Goal: Navigation & Orientation: Find specific page/section

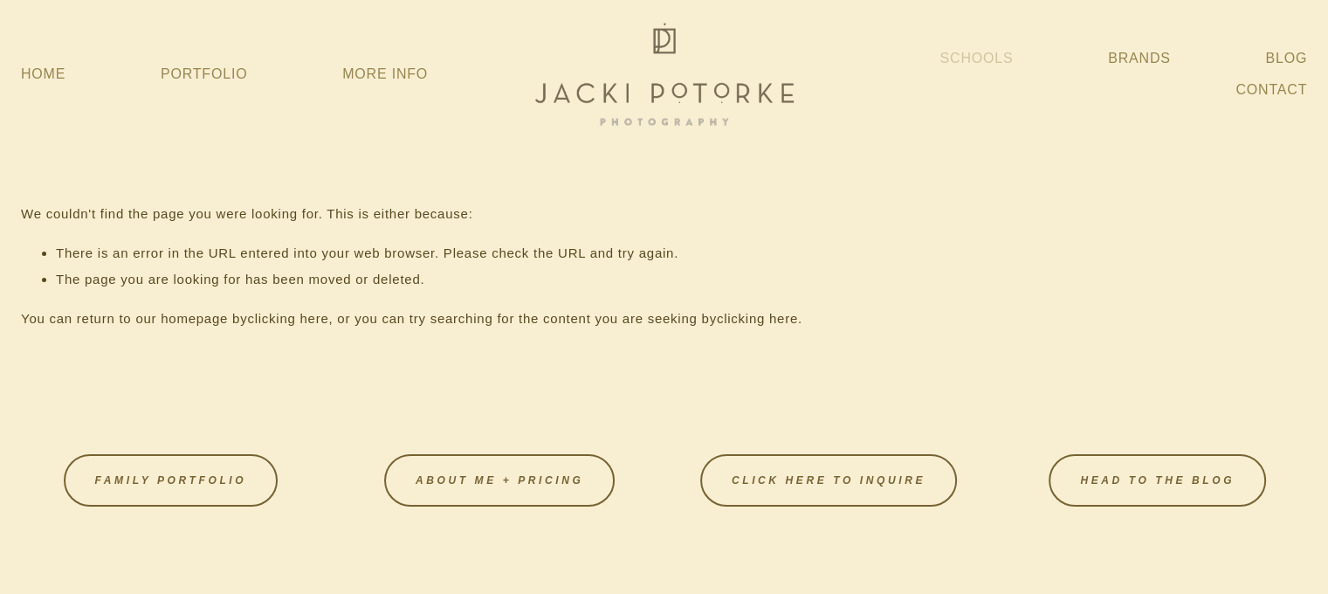
click at [990, 55] on link "Schools" at bounding box center [976, 58] width 73 height 31
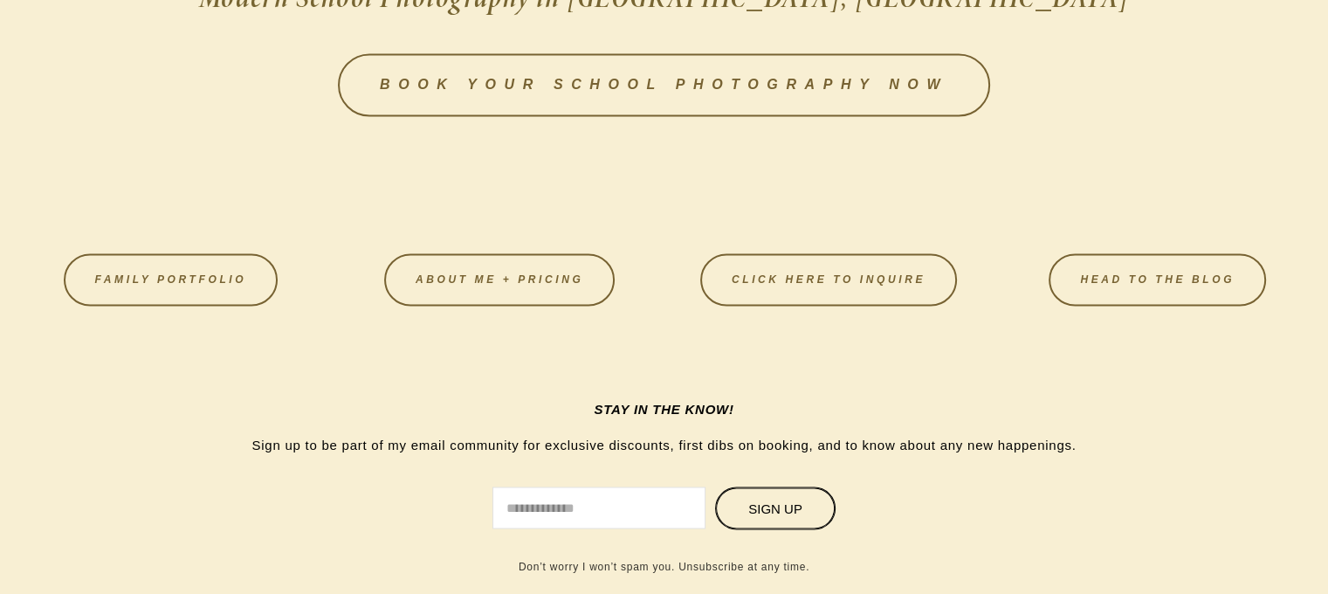
scroll to position [2882, 0]
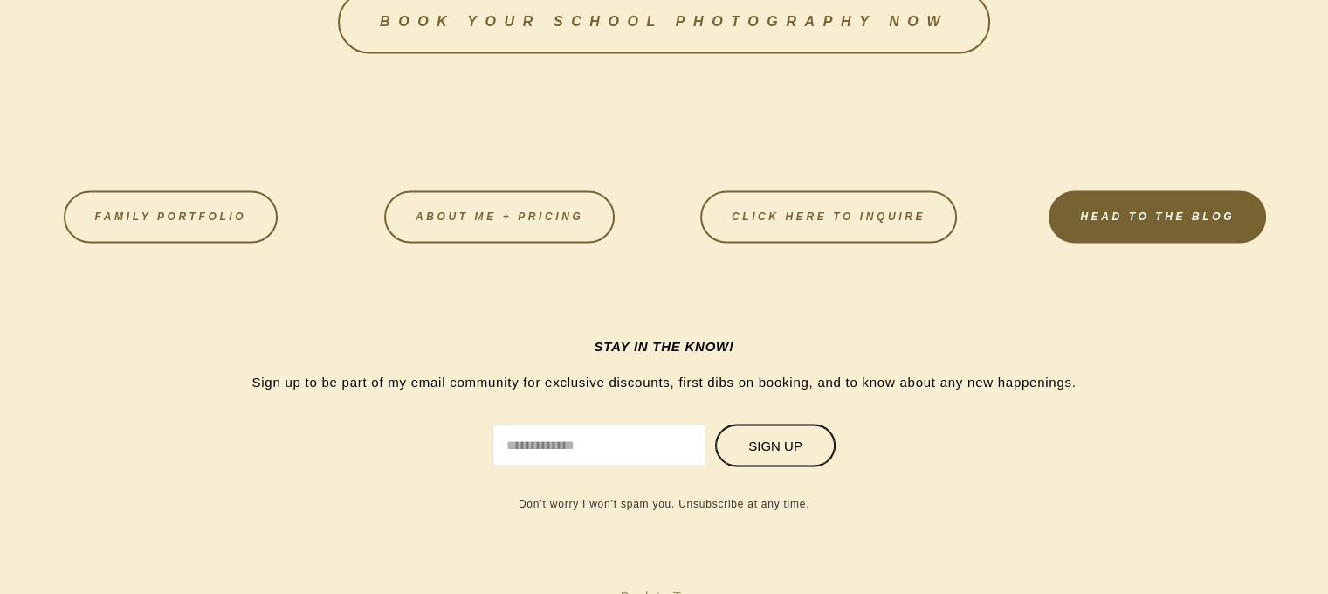
click at [1151, 205] on link "HEAD TO THE BLOG" at bounding box center [1157, 216] width 217 height 52
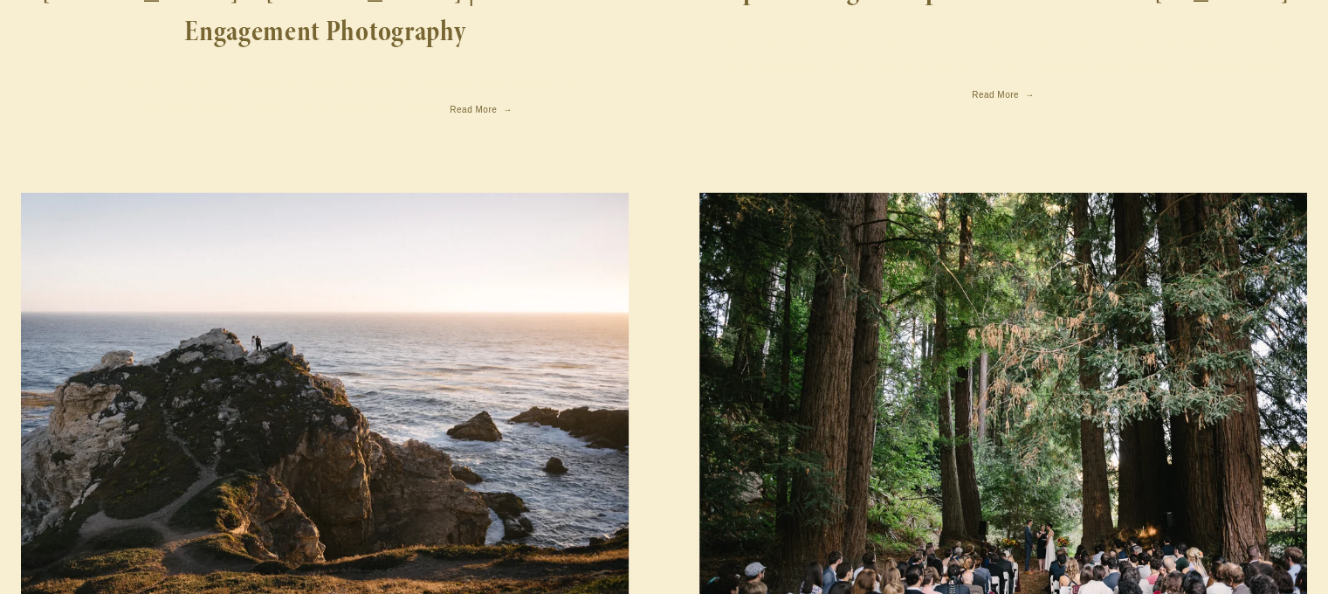
scroll to position [3581, 0]
